Goal: Contribute content: Add original content to the website for others to see

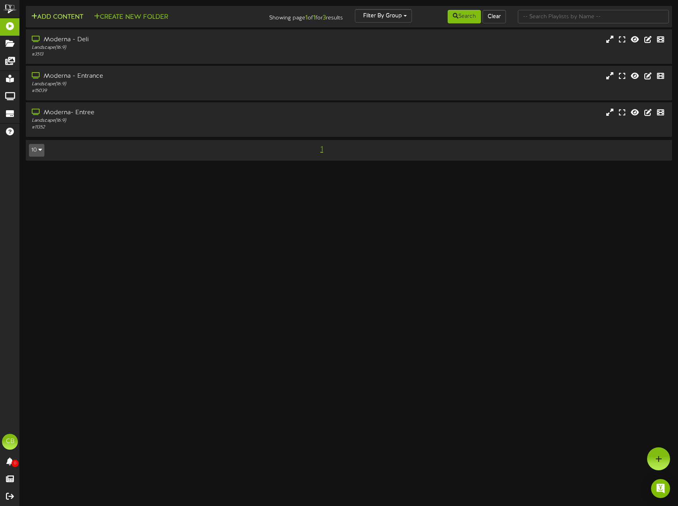
click at [52, 15] on button "Add Content" at bounding box center [57, 17] width 57 height 10
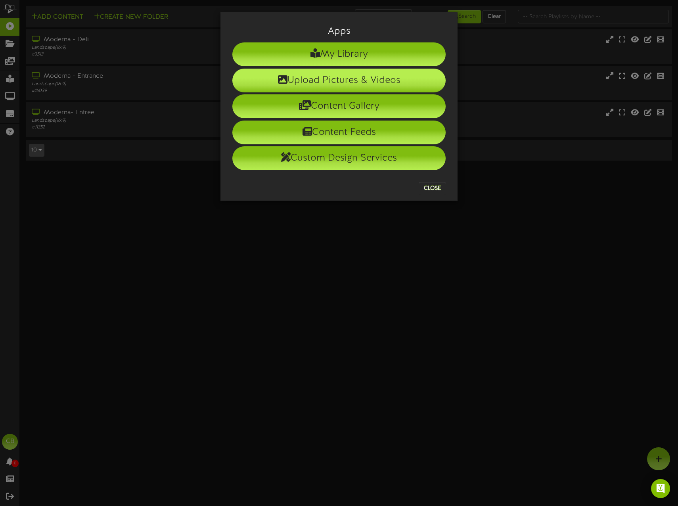
click at [383, 85] on li "Upload Pictures & Videos" at bounding box center [339, 81] width 213 height 24
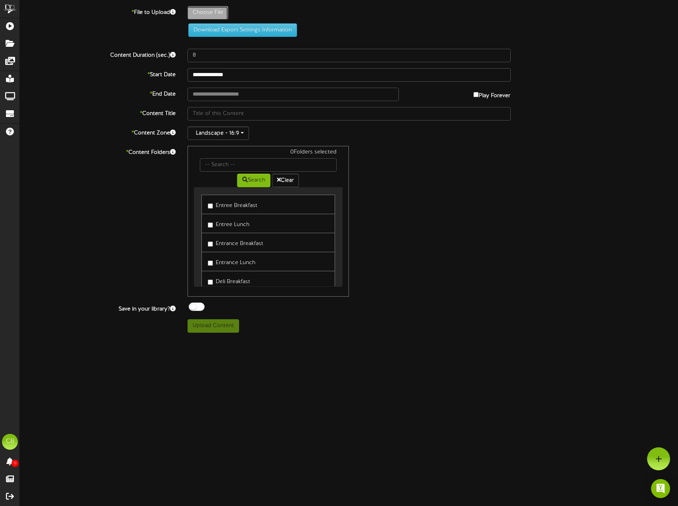
type input "**********"
type input "WeeklyPanini"
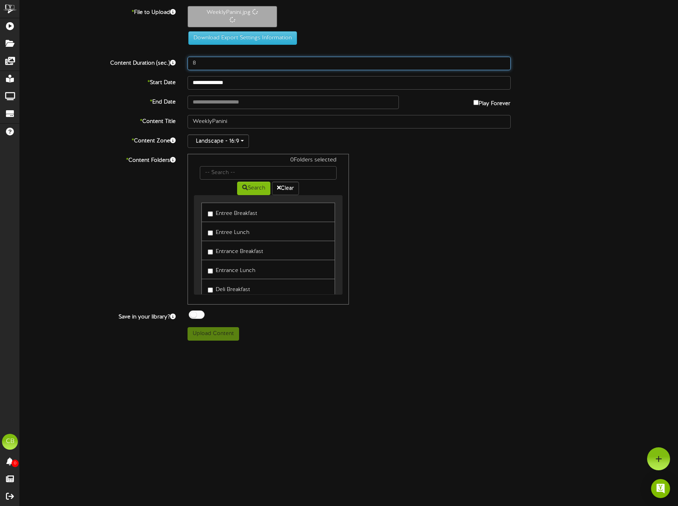
drag, startPoint x: 230, startPoint y: 65, endPoint x: 149, endPoint y: 66, distance: 81.0
click at [170, 64] on div "Content Duration (sec.) 8" at bounding box center [349, 63] width 671 height 13
type input "15"
click at [229, 89] on body "ChannelValet Playlists Folders Messages My Library Groups Devices Help CB [PERS…" at bounding box center [339, 173] width 678 height 347
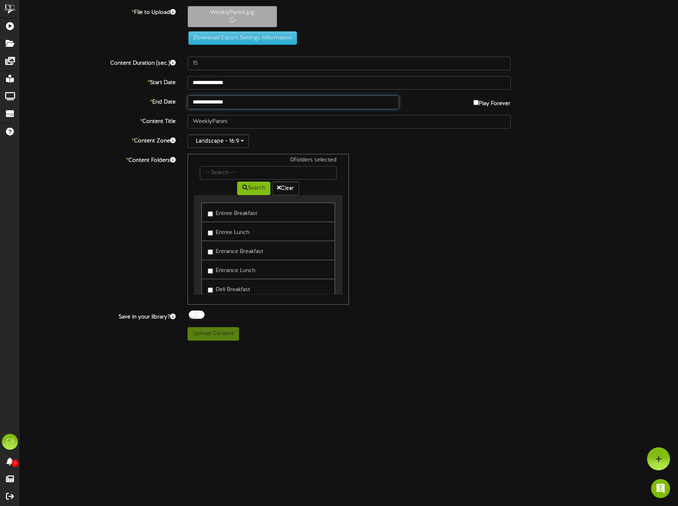
click at [282, 104] on input "**********" at bounding box center [293, 102] width 211 height 13
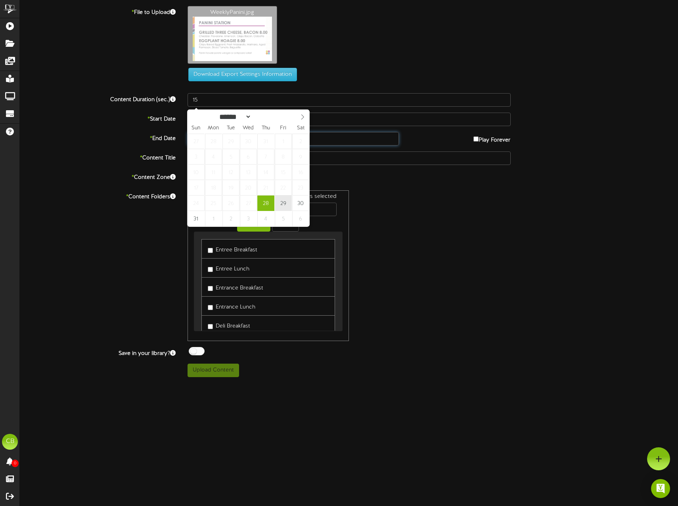
type input "**********"
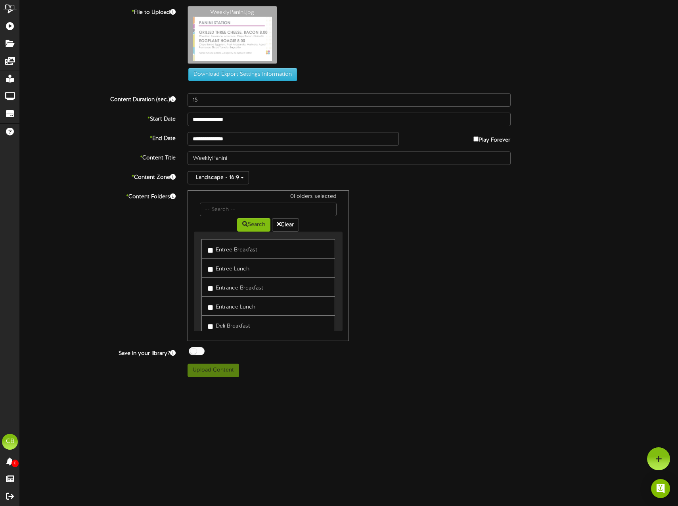
click at [229, 303] on label "Entrance Lunch" at bounding box center [232, 306] width 48 height 11
click at [238, 269] on label "Entree Lunch" at bounding box center [229, 268] width 42 height 11
click at [219, 374] on button "Upload Content" at bounding box center [214, 370] width 52 height 13
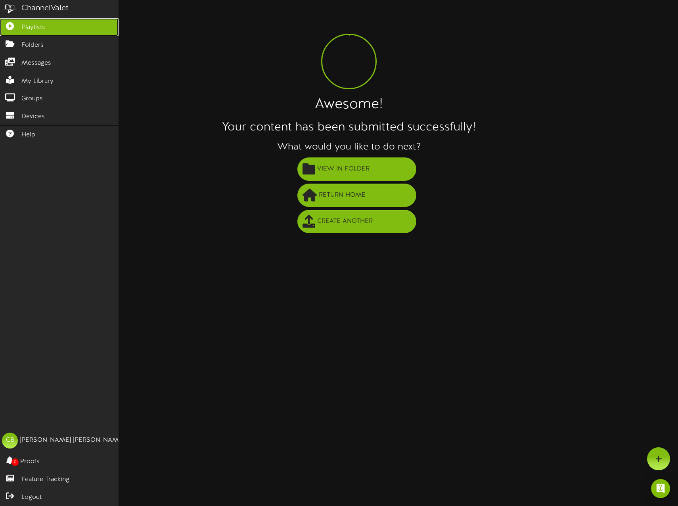
click at [20, 23] on link "Playlists" at bounding box center [59, 27] width 119 height 18
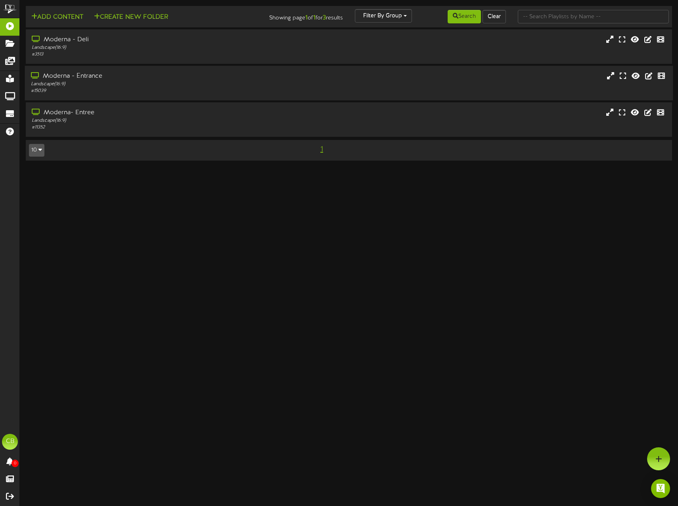
click at [109, 89] on div "# 15039" at bounding box center [160, 91] width 258 height 7
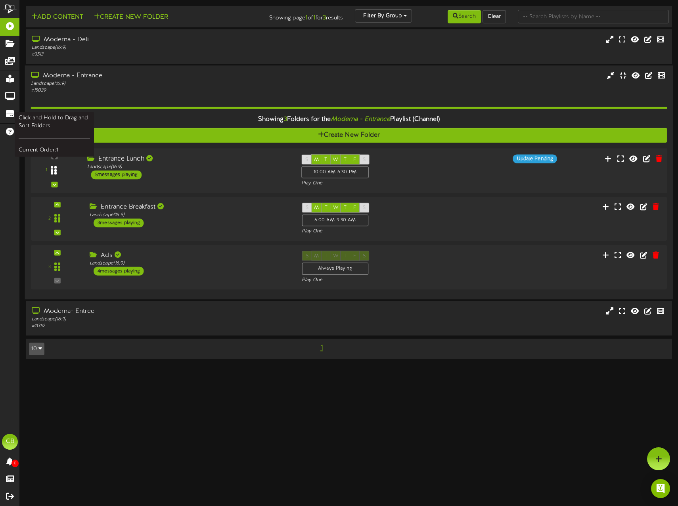
click at [60, 175] on div at bounding box center [54, 171] width 18 height 20
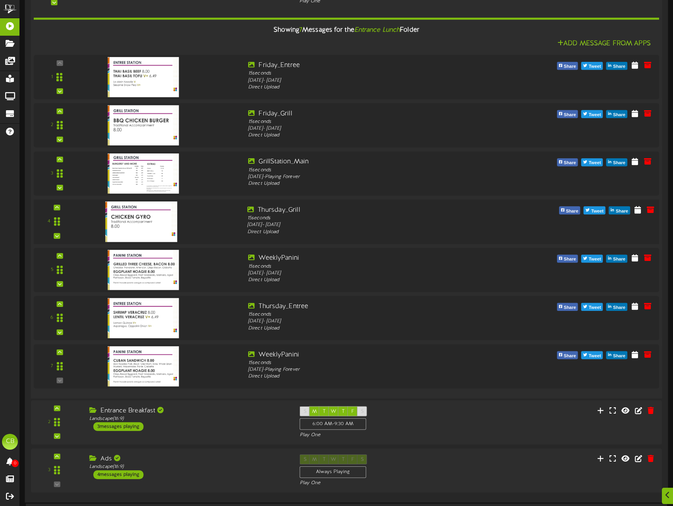
scroll to position [244, 0]
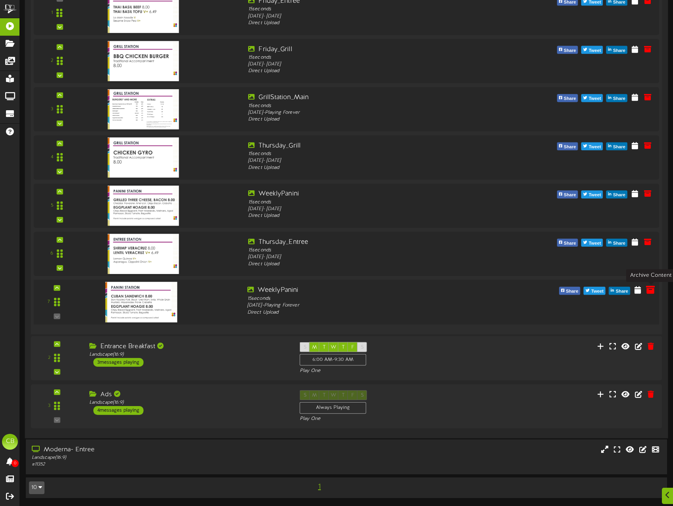
click at [653, 294] on icon at bounding box center [650, 289] width 9 height 9
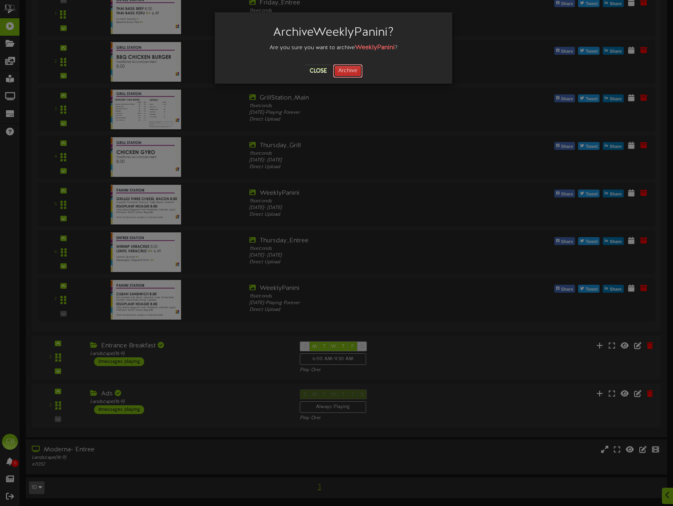
click at [356, 70] on button "Archive" at bounding box center [347, 70] width 29 height 13
